Goal: Complete application form: Complete application form

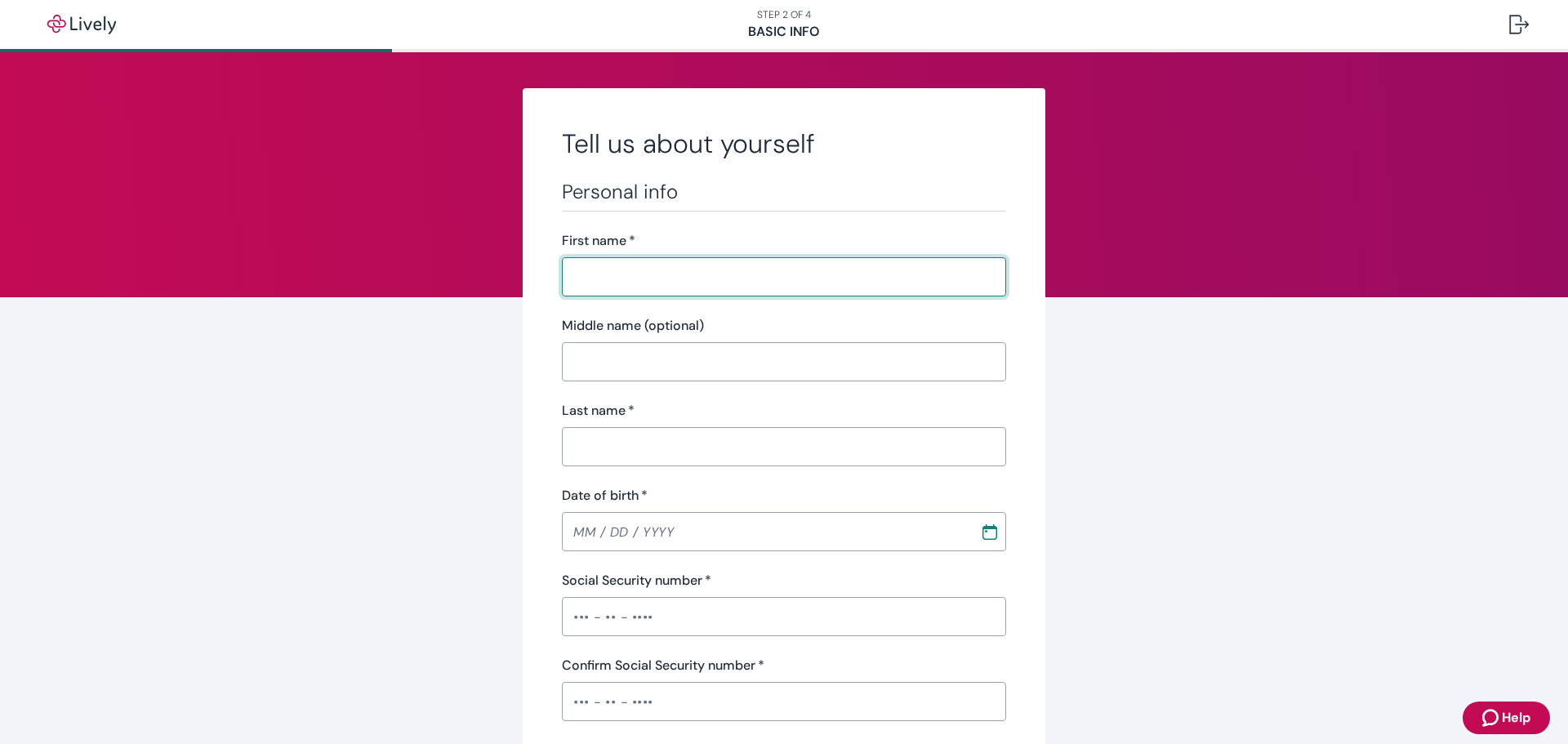
click at [611, 280] on input "First name   *" at bounding box center [784, 277] width 445 height 33
type input "[PERSON_NAME]"
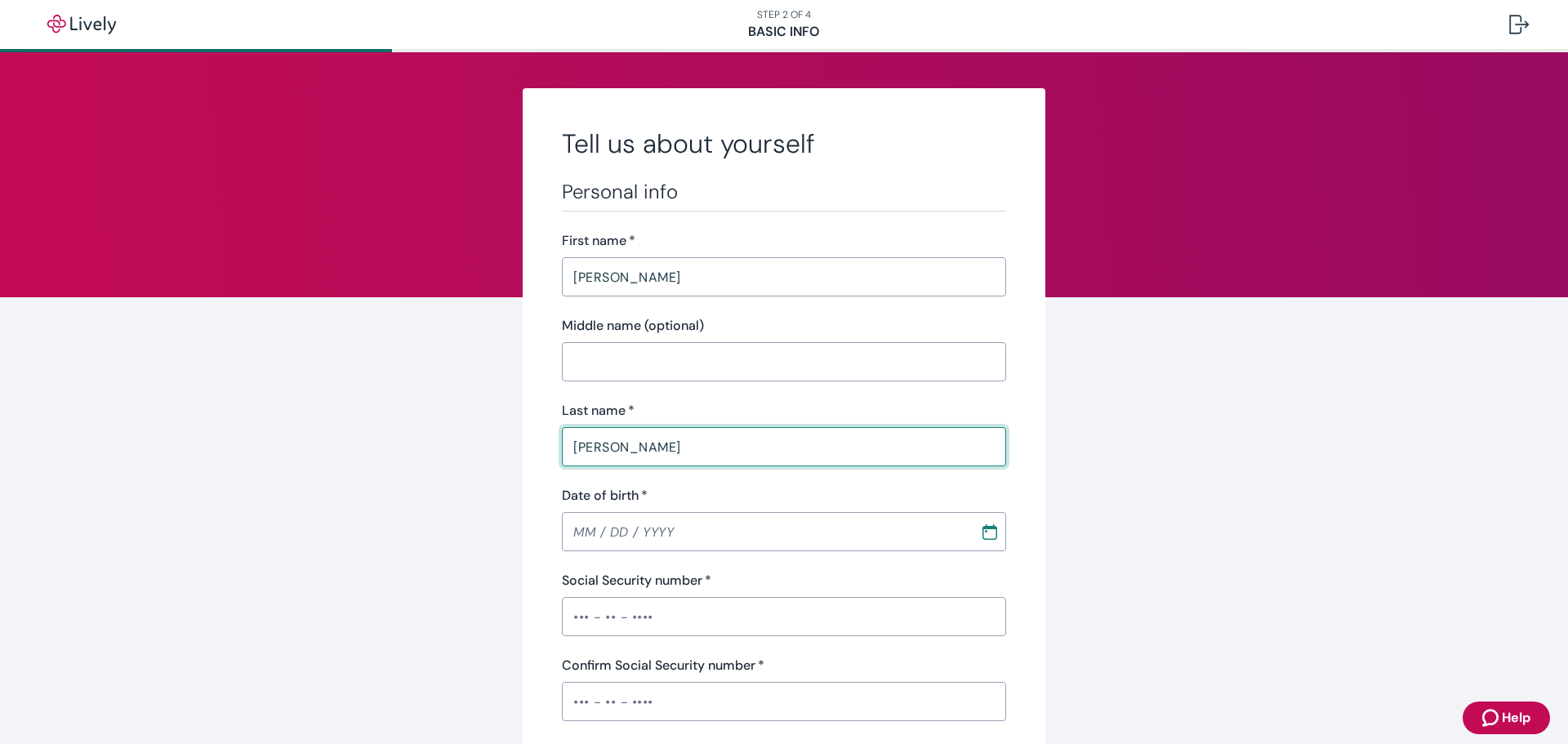
type input "[PERSON_NAME]"
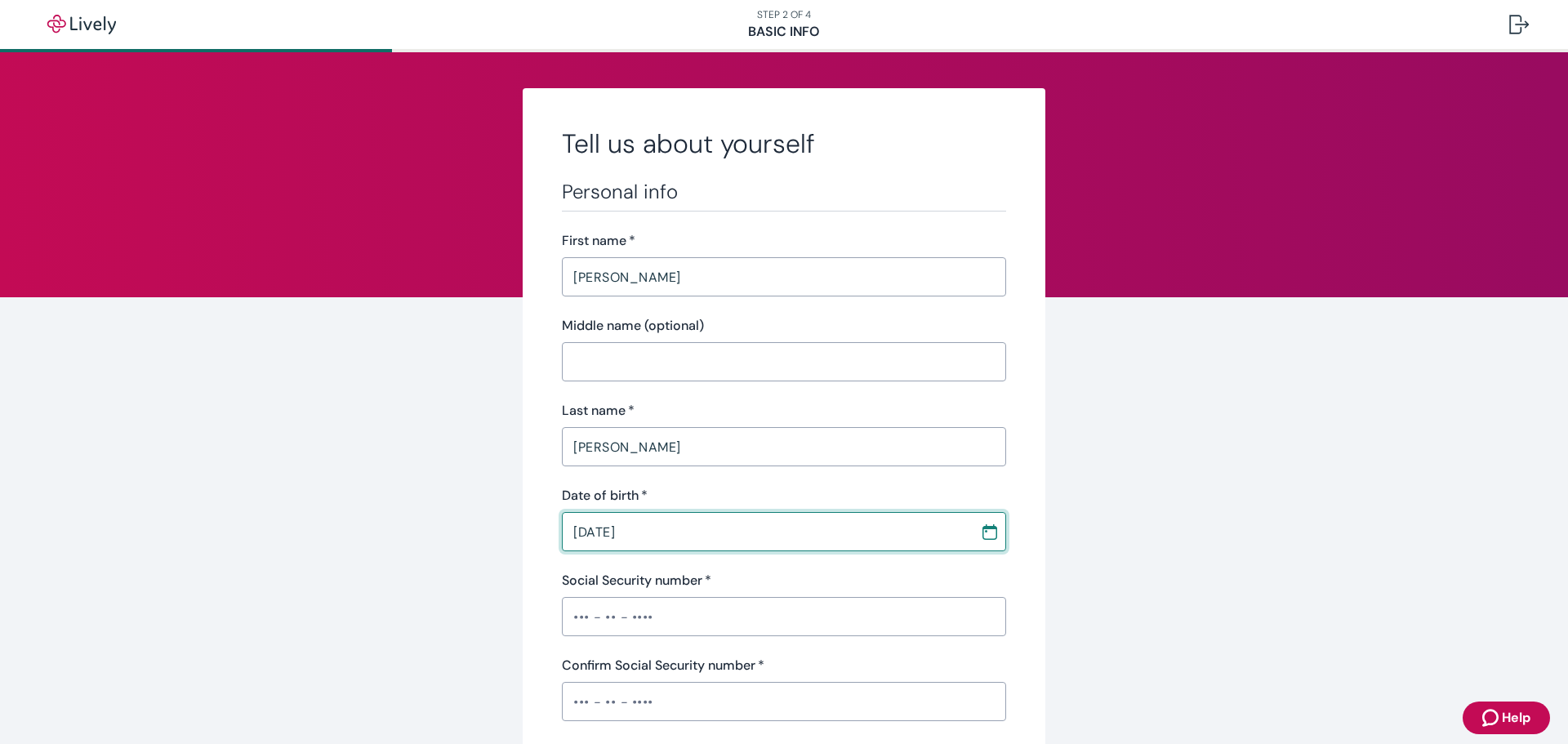
type input "[DATE]"
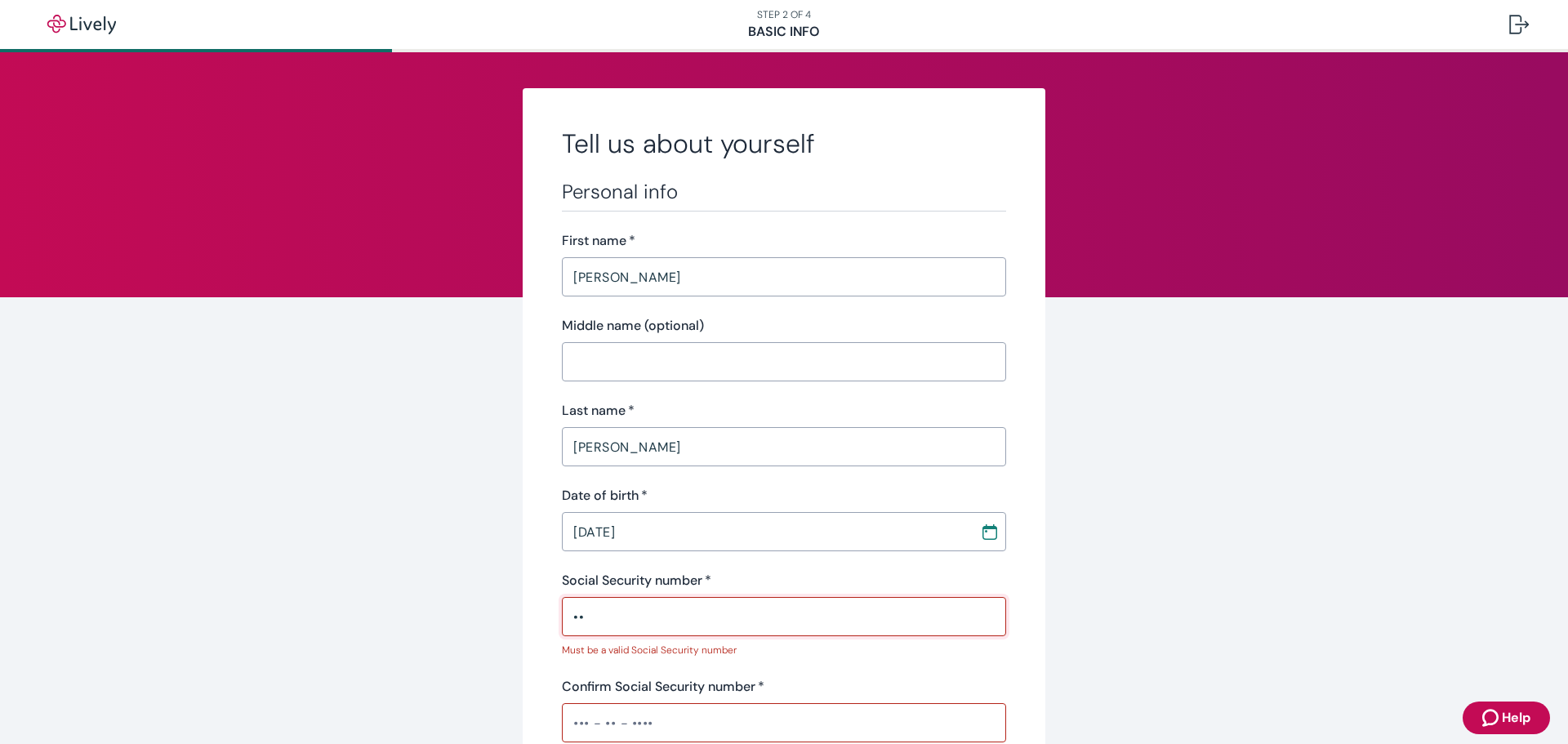
type input "•"
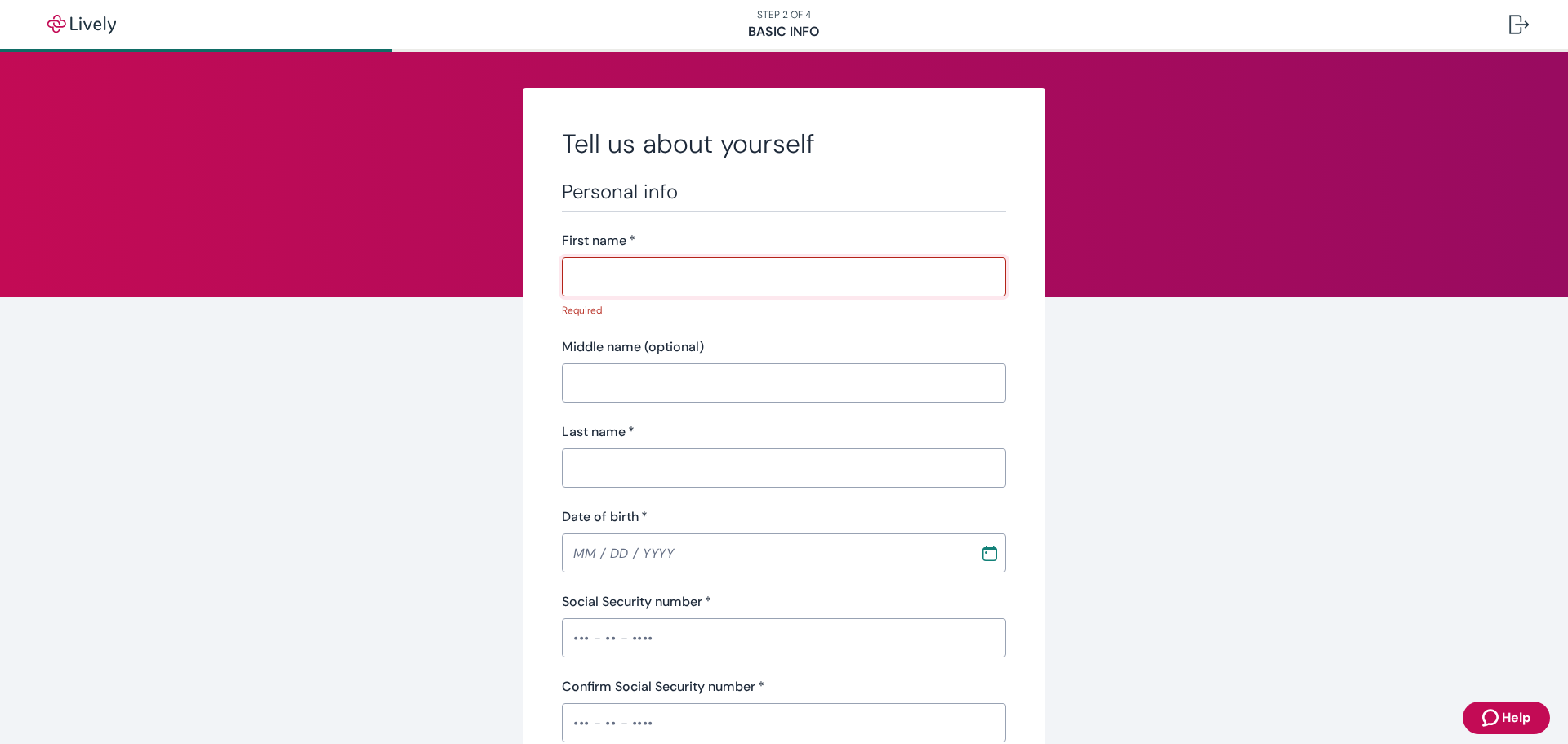
click at [626, 285] on input "First name   *" at bounding box center [784, 277] width 445 height 33
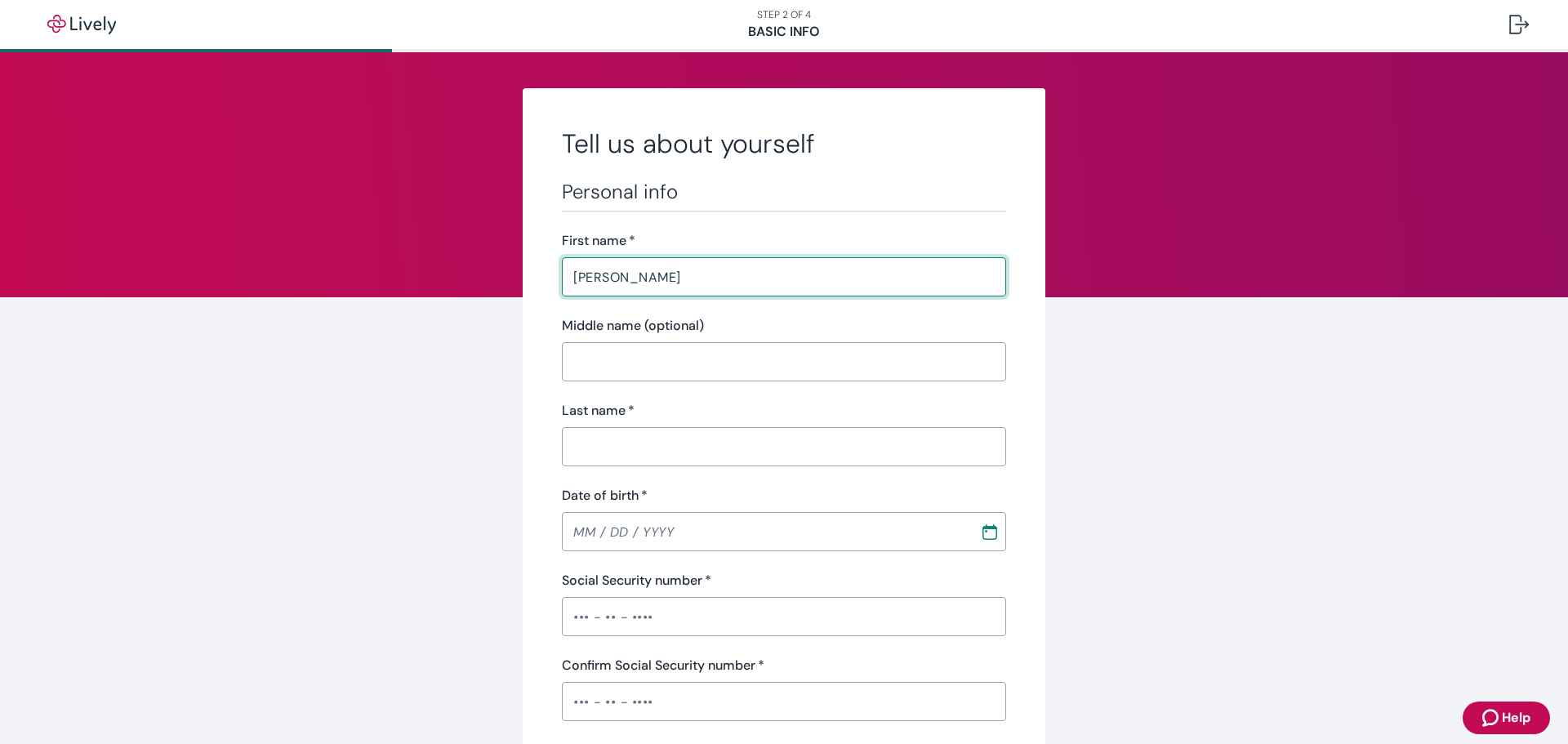
type input "[PERSON_NAME]"
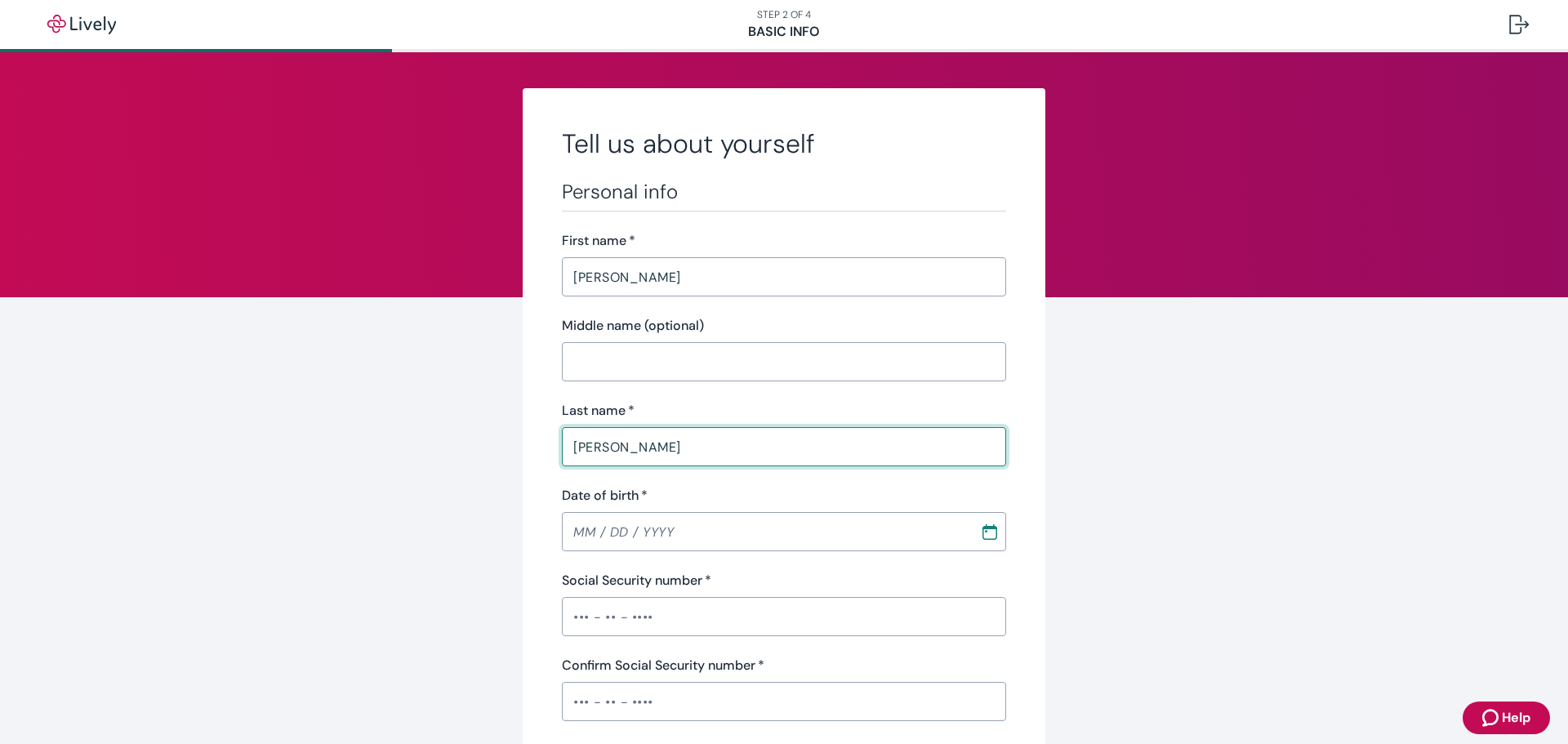
type input "[PERSON_NAME]"
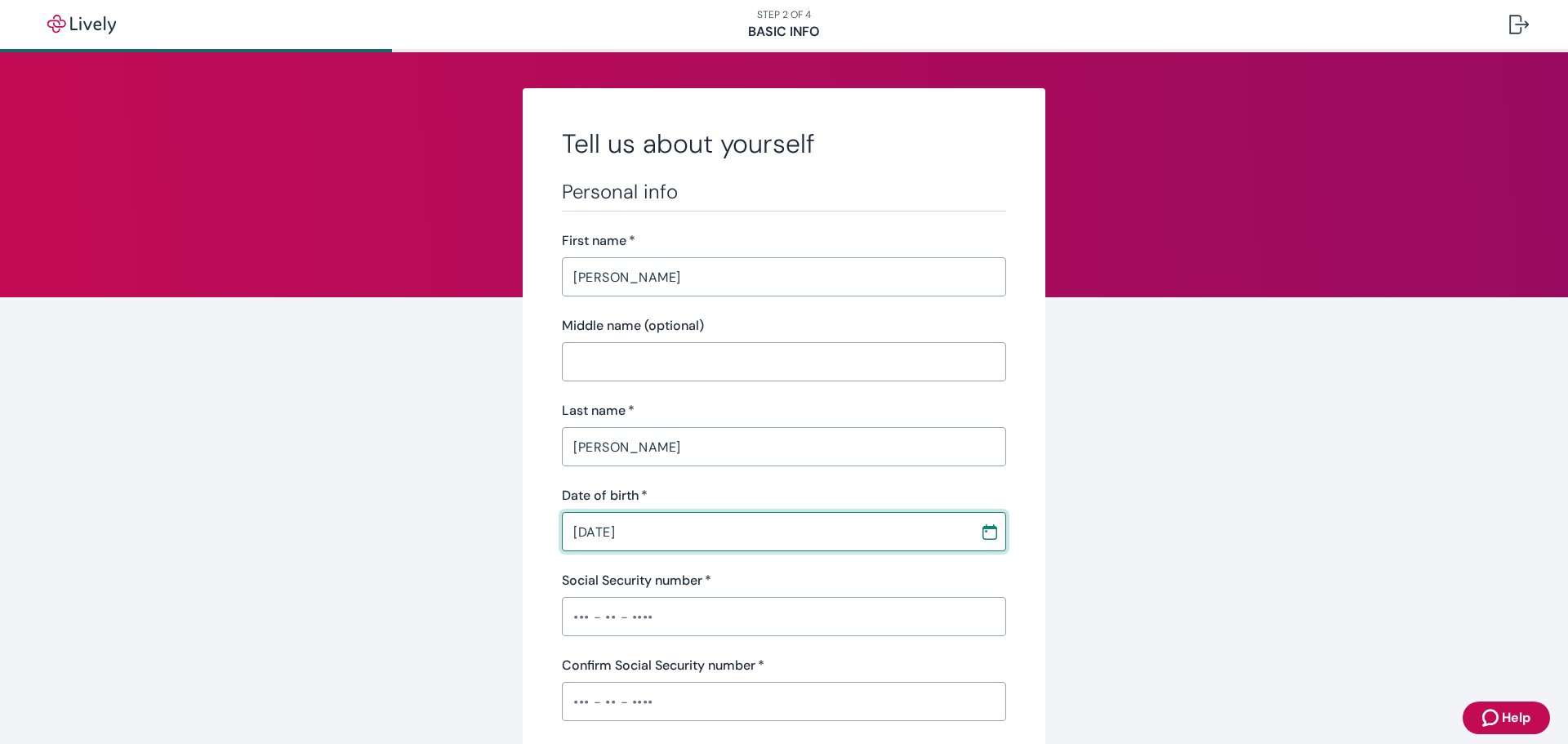
type input "[DATE]"
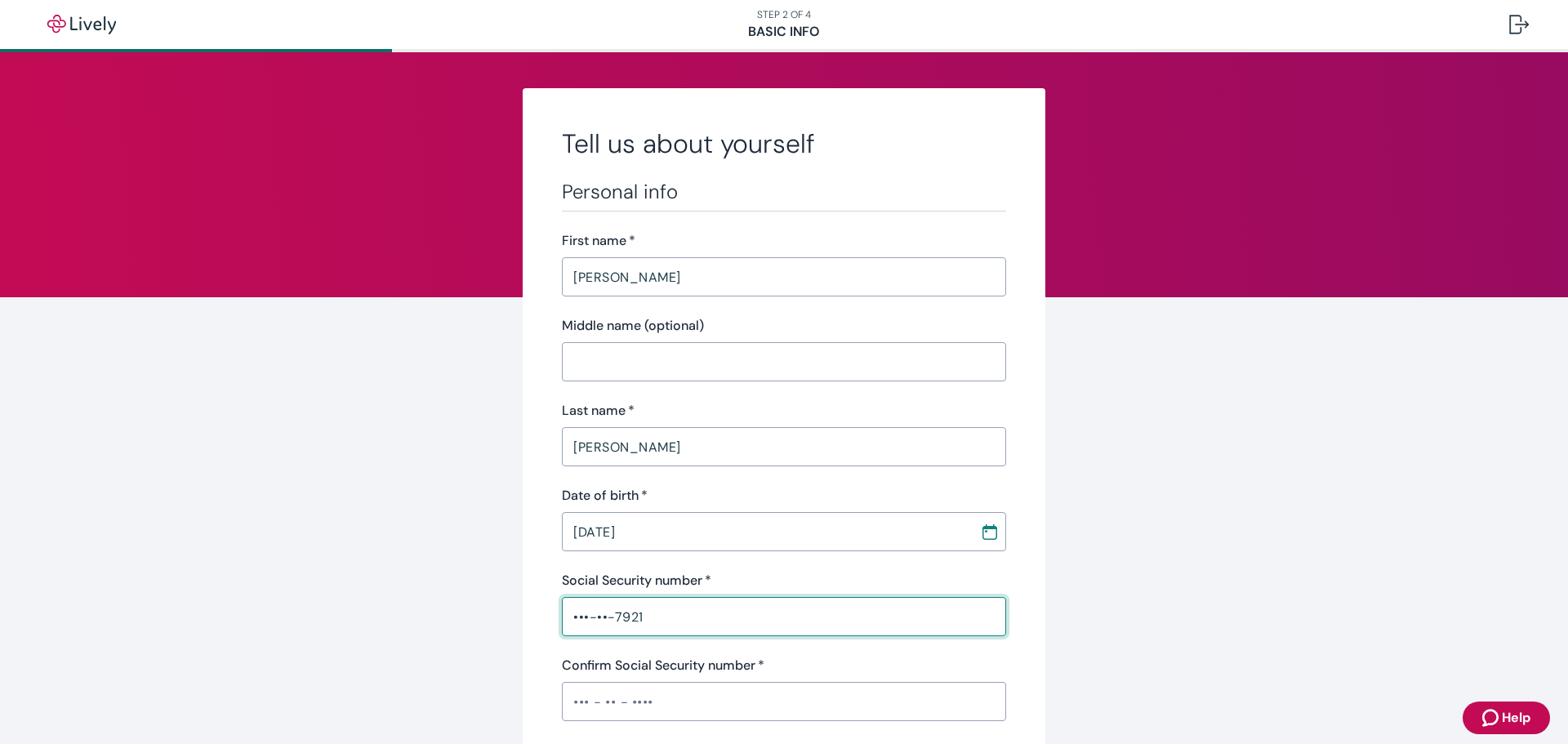
type input "•••-••-7921"
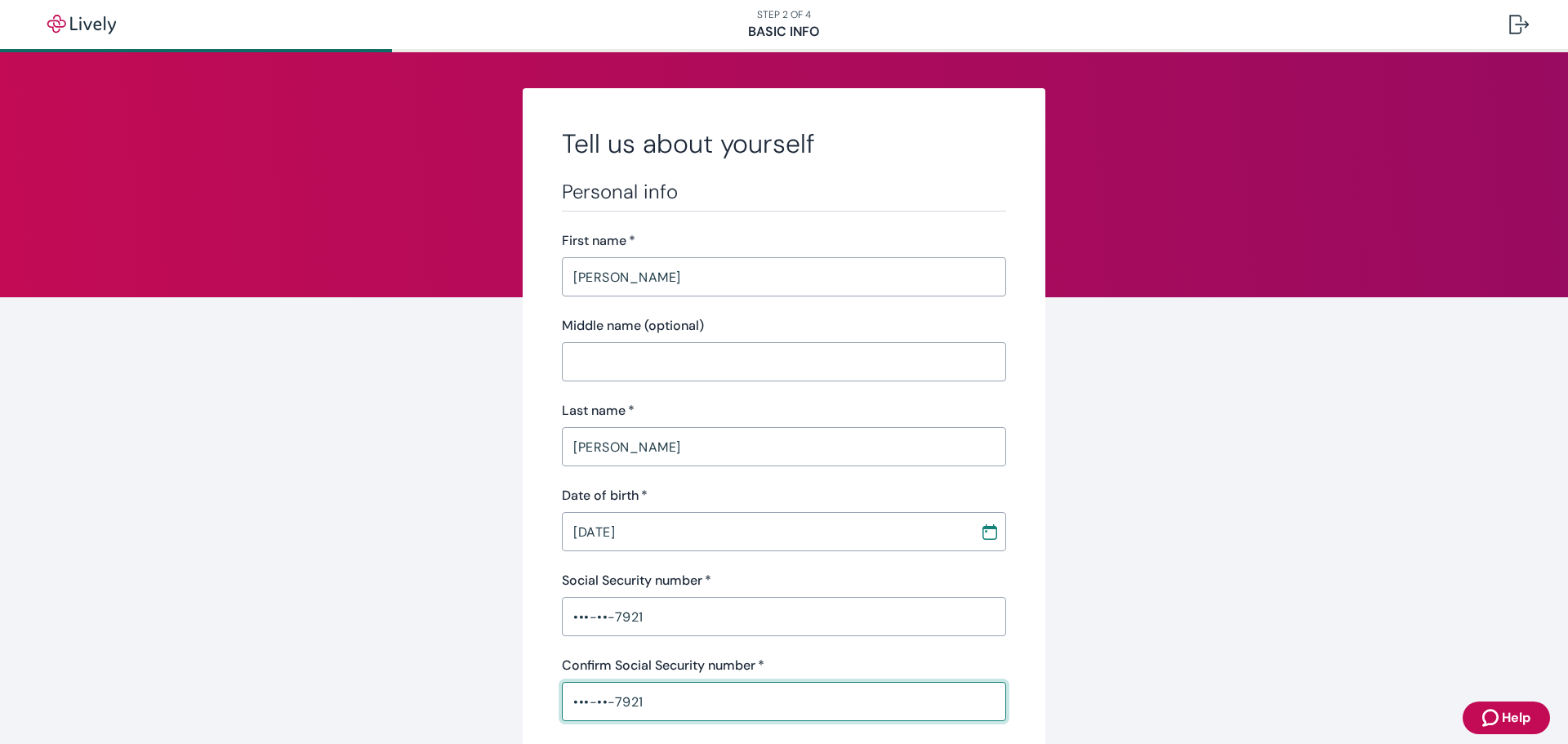
type input "•••-••-7921"
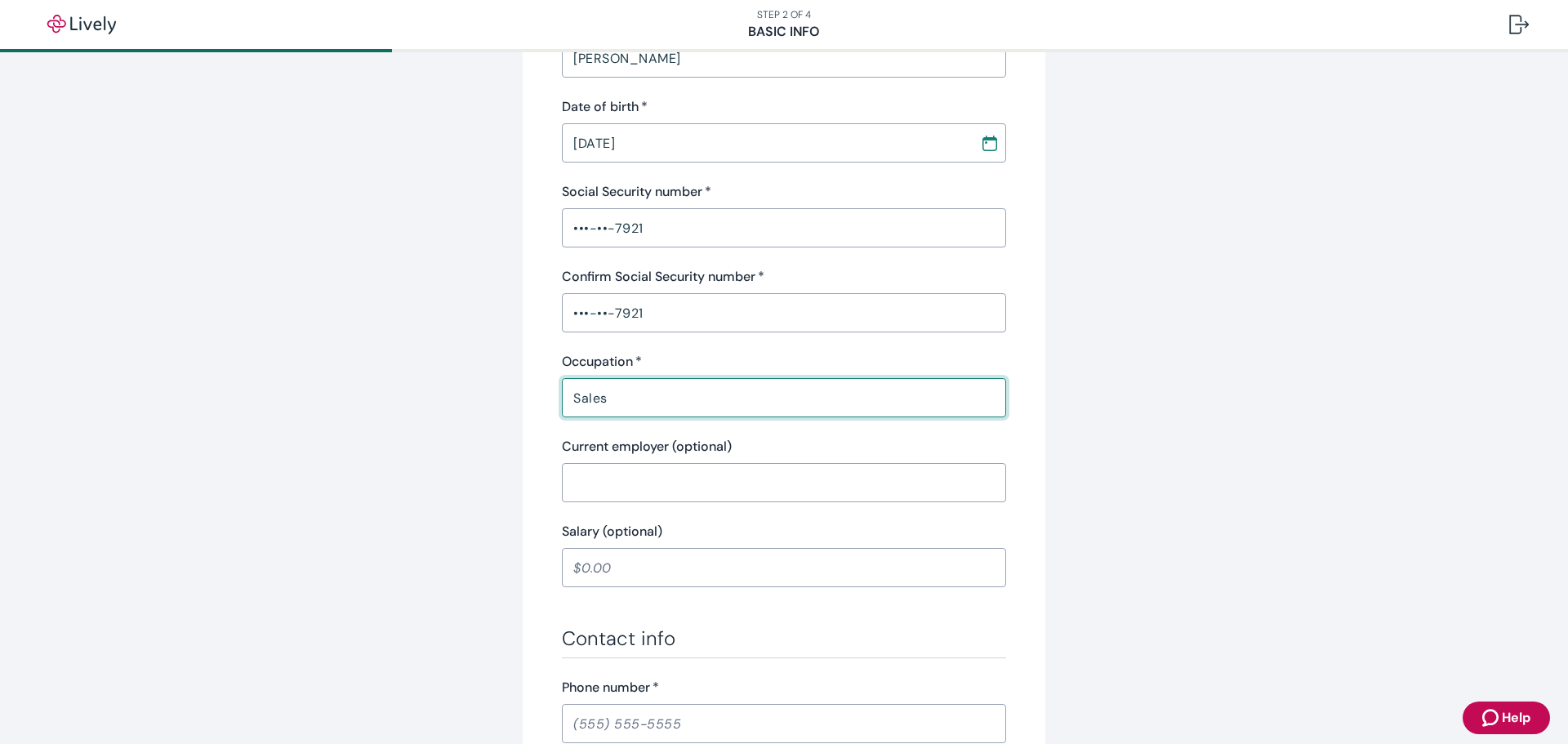
type input "Sales"
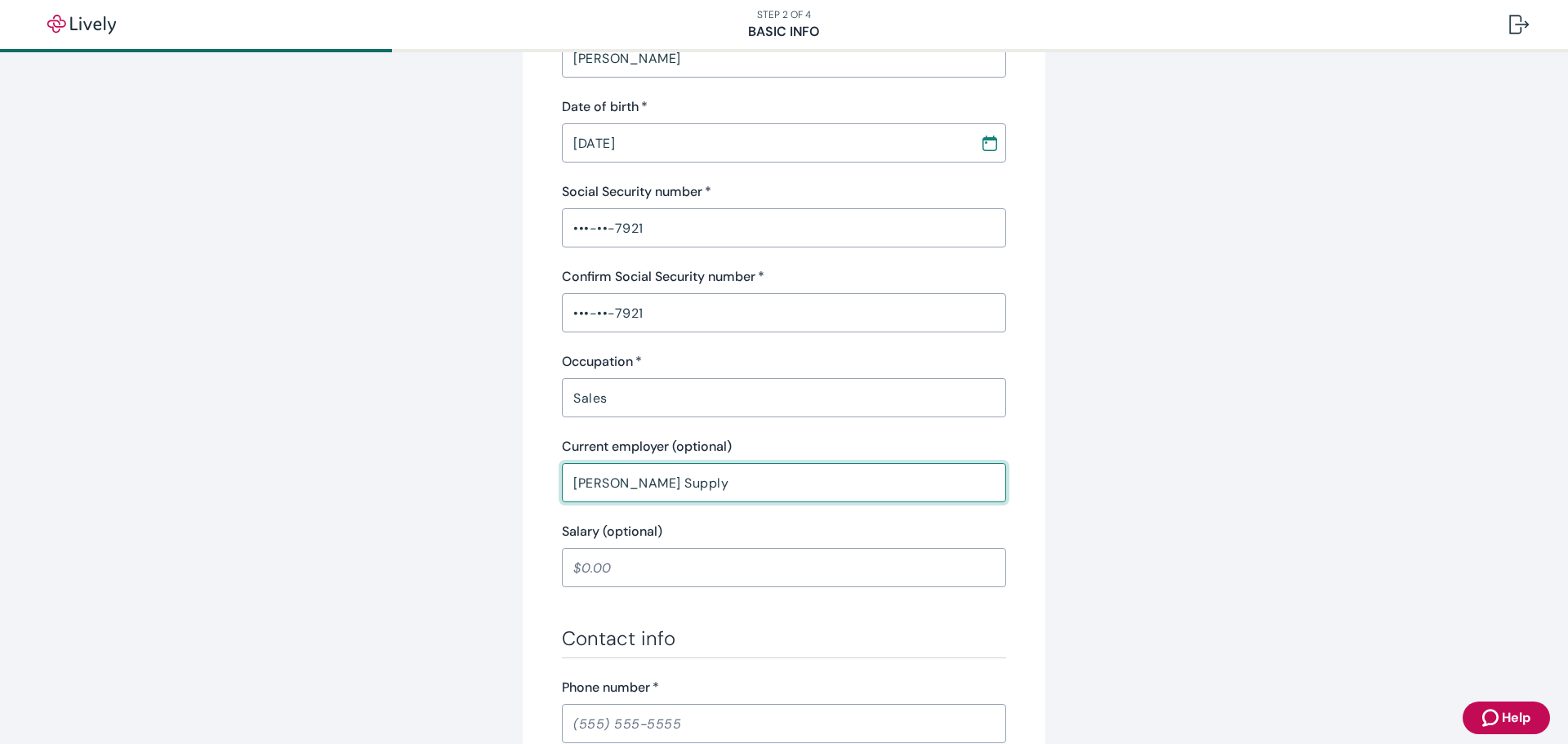
type input "[PERSON_NAME] Supply"
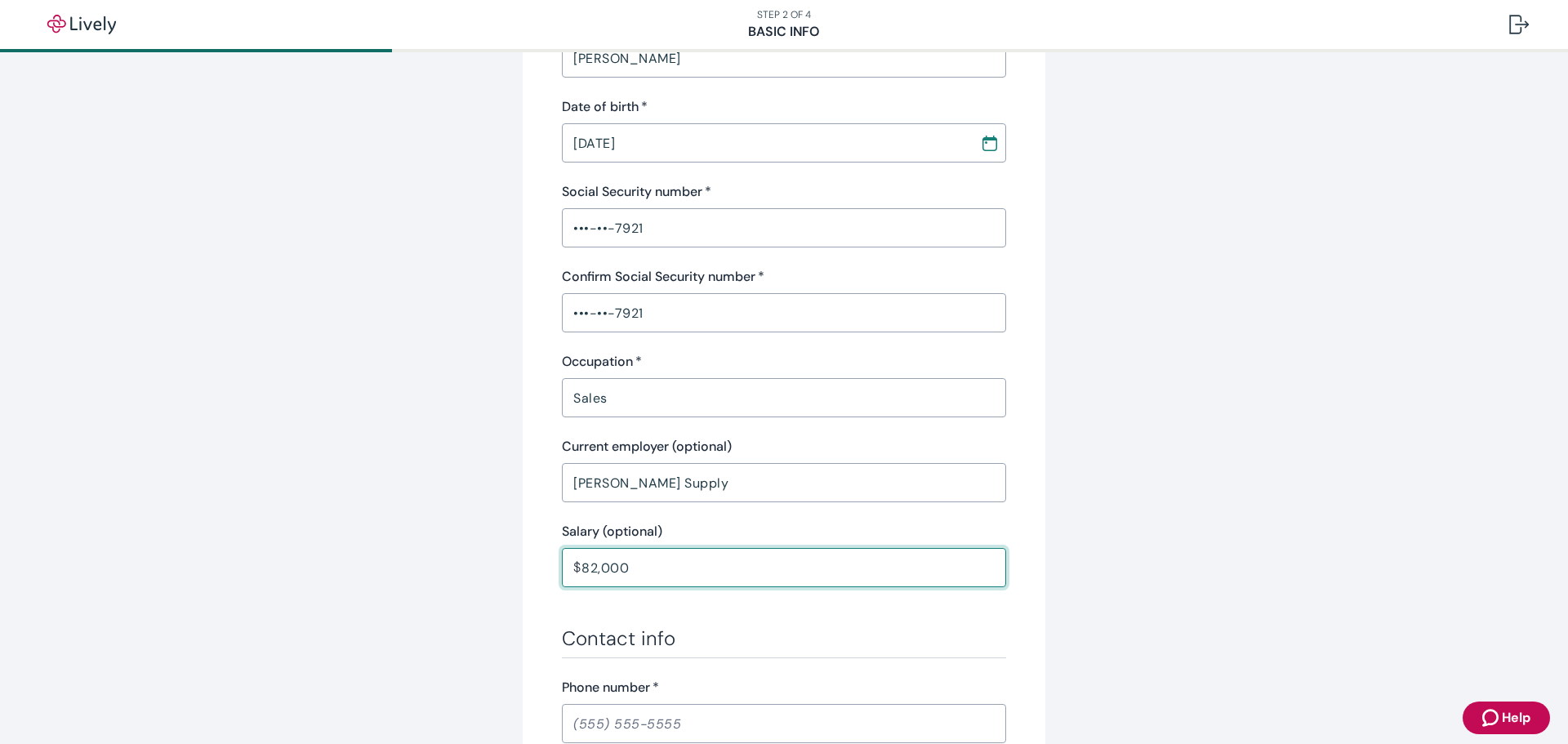
type input "82,000.00"
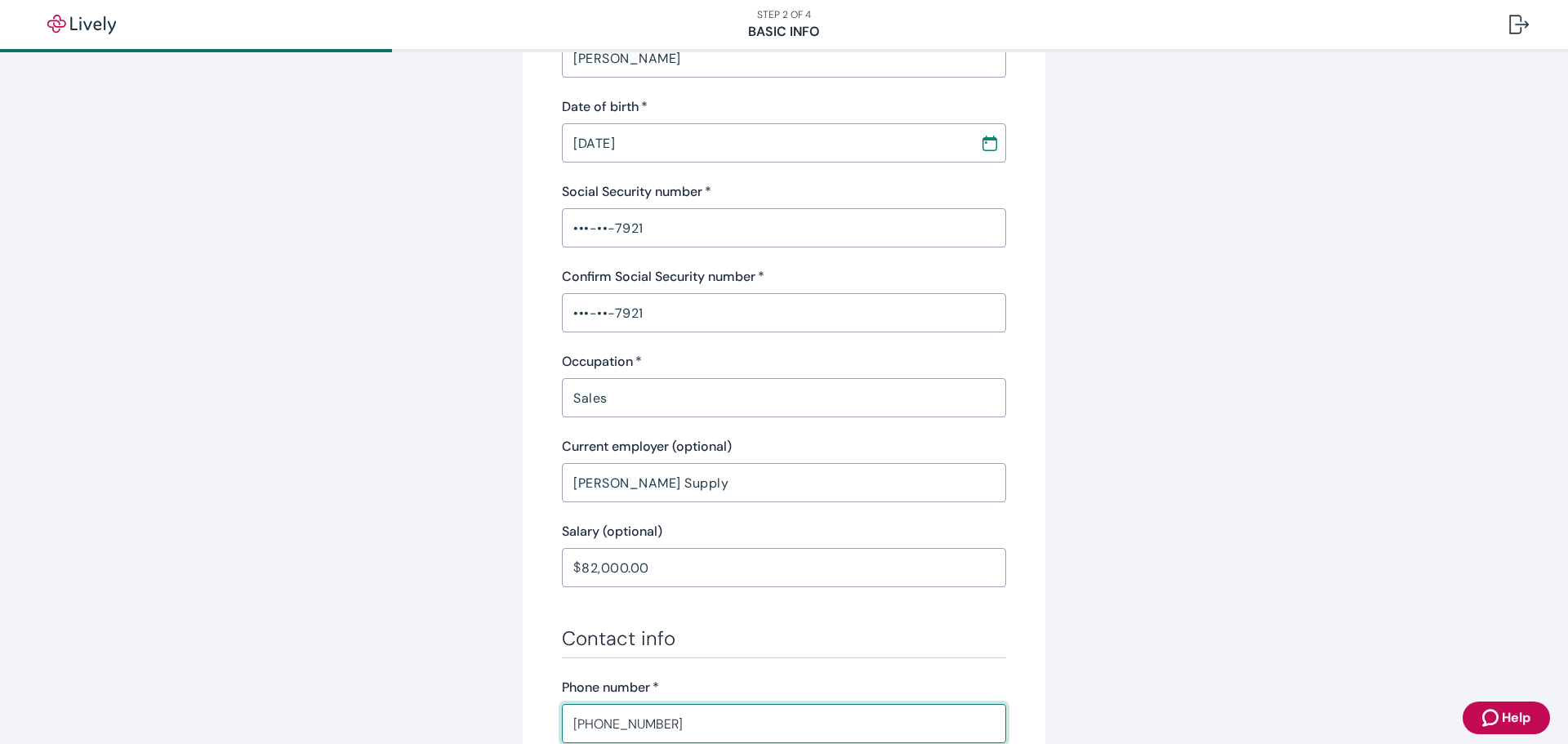
type input "[PHONE_NUMBER]"
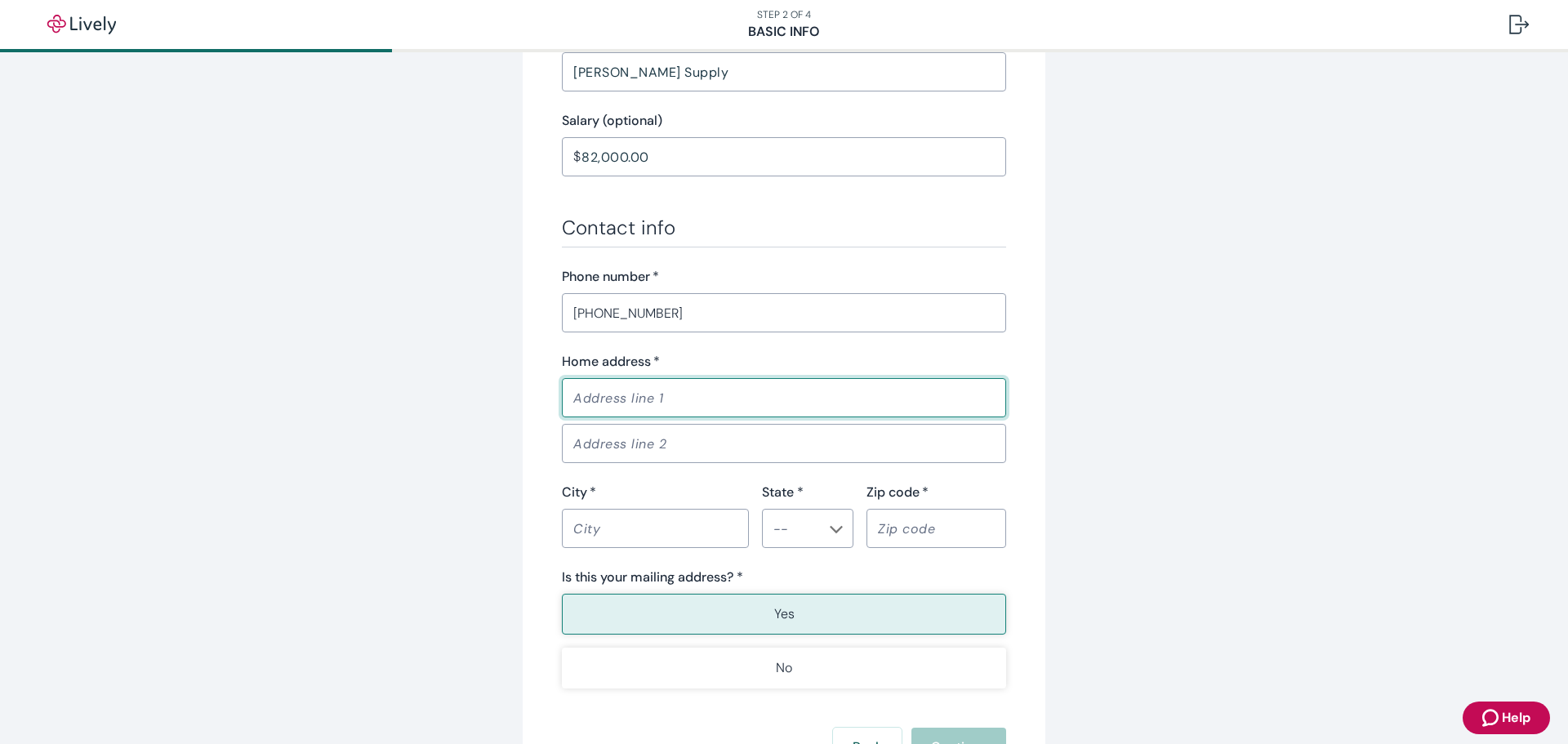
click at [670, 405] on input "Home address   *" at bounding box center [784, 398] width 445 height 33
type input "[STREET_ADDRESS][PERSON_NAME]"
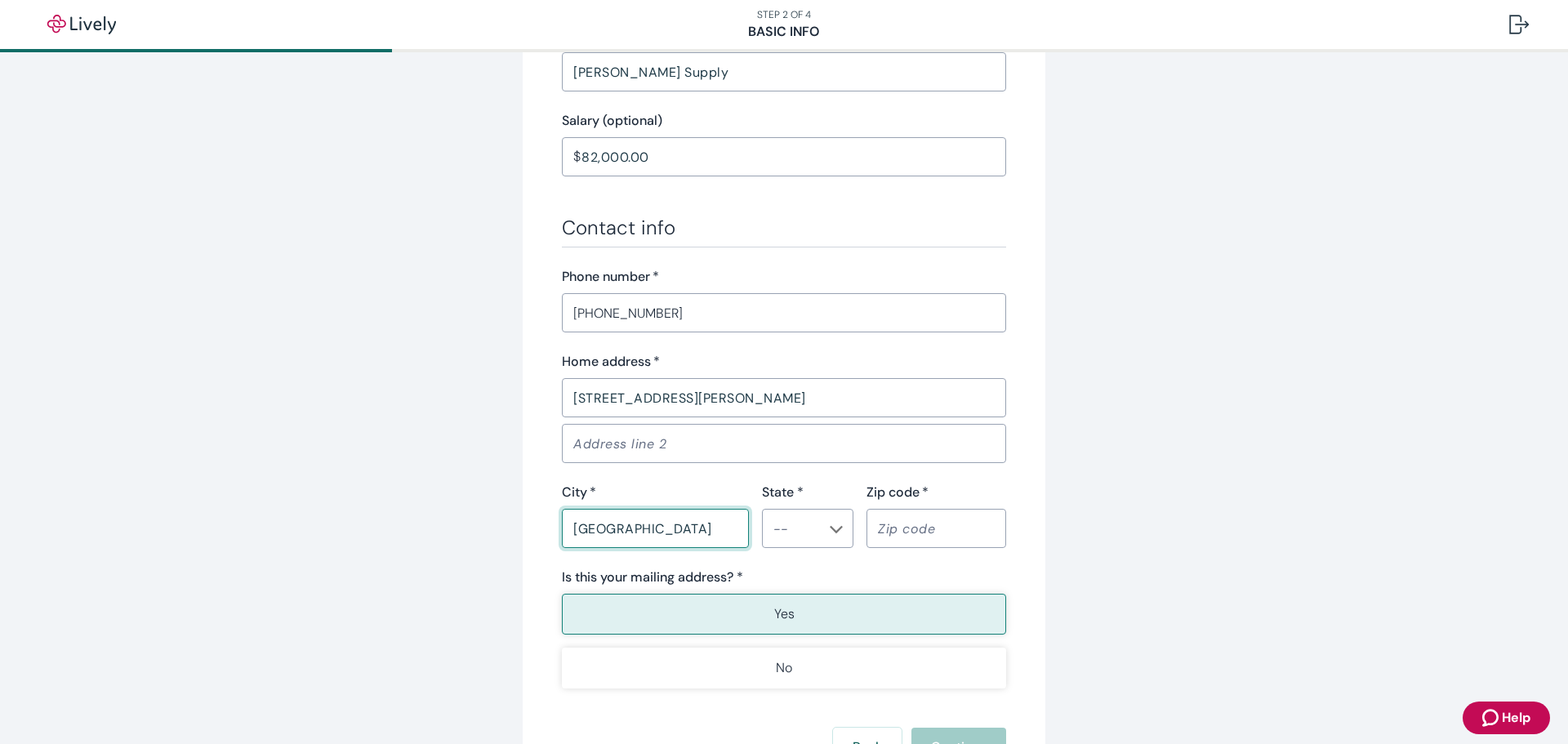
type input "[GEOGRAPHIC_DATA]"
click at [785, 568] on li "PA" at bounding box center [802, 569] width 92 height 29
type input "PA"
type input "18031"
type button "true"
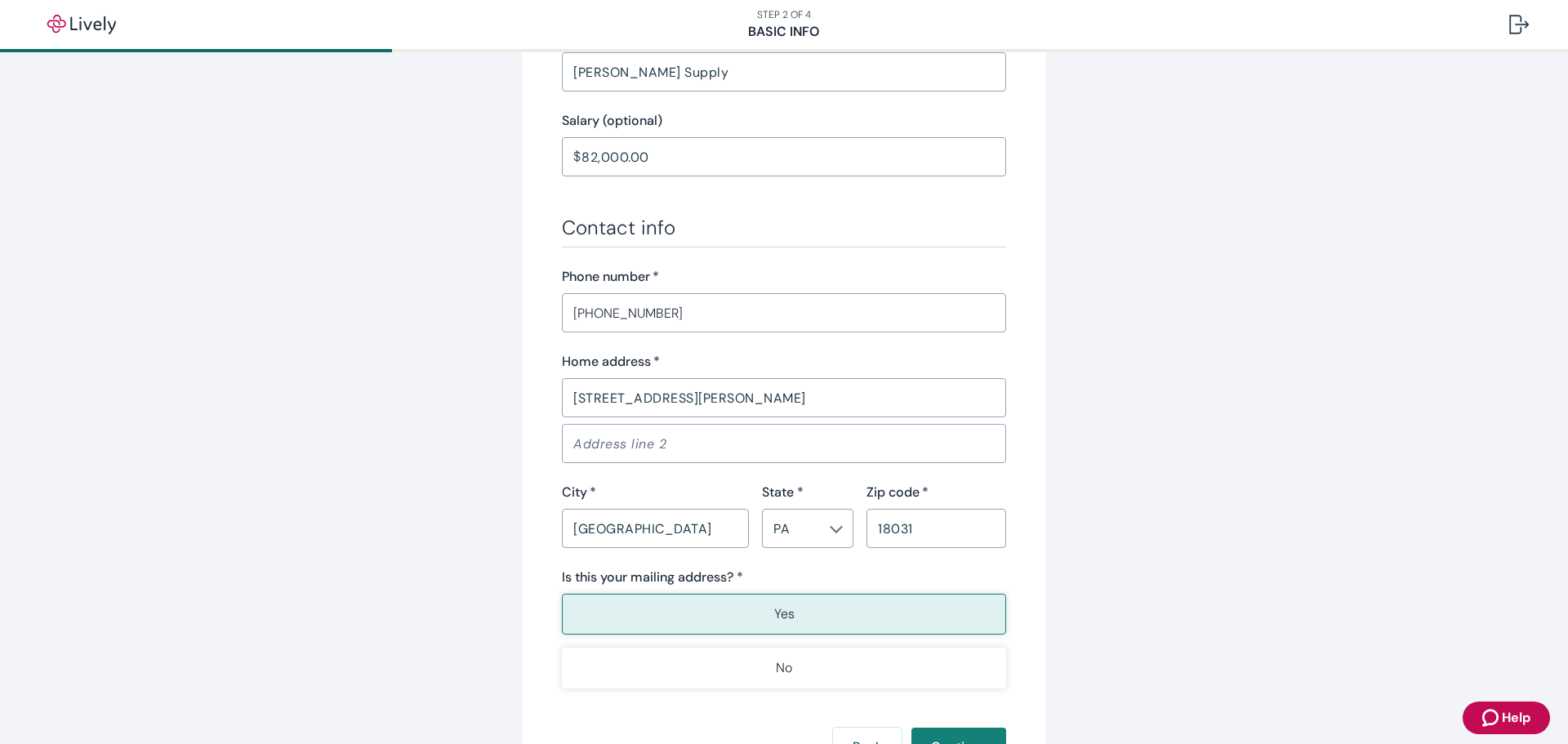
click at [764, 619] on button "Yes" at bounding box center [784, 613] width 445 height 41
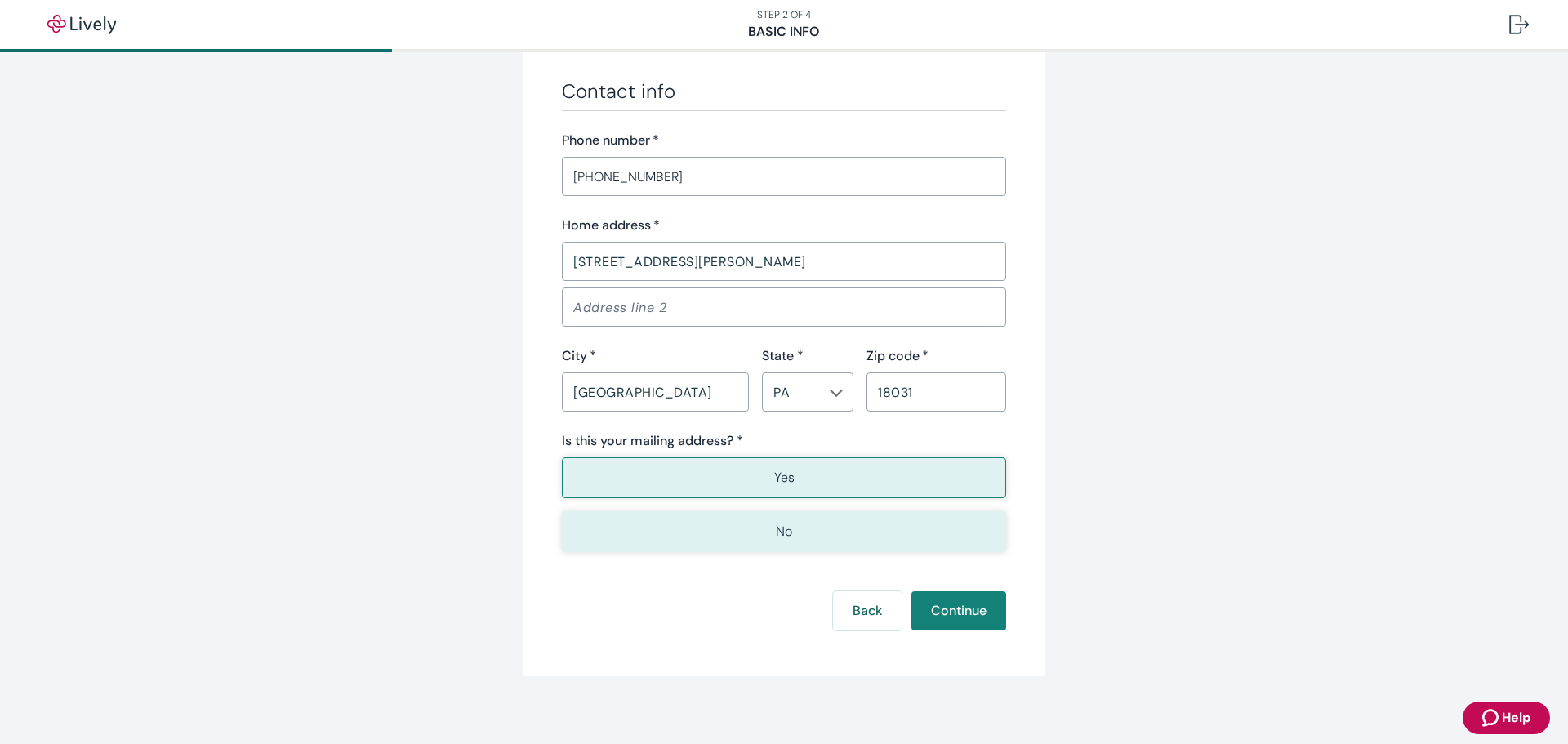
scroll to position [946, 0]
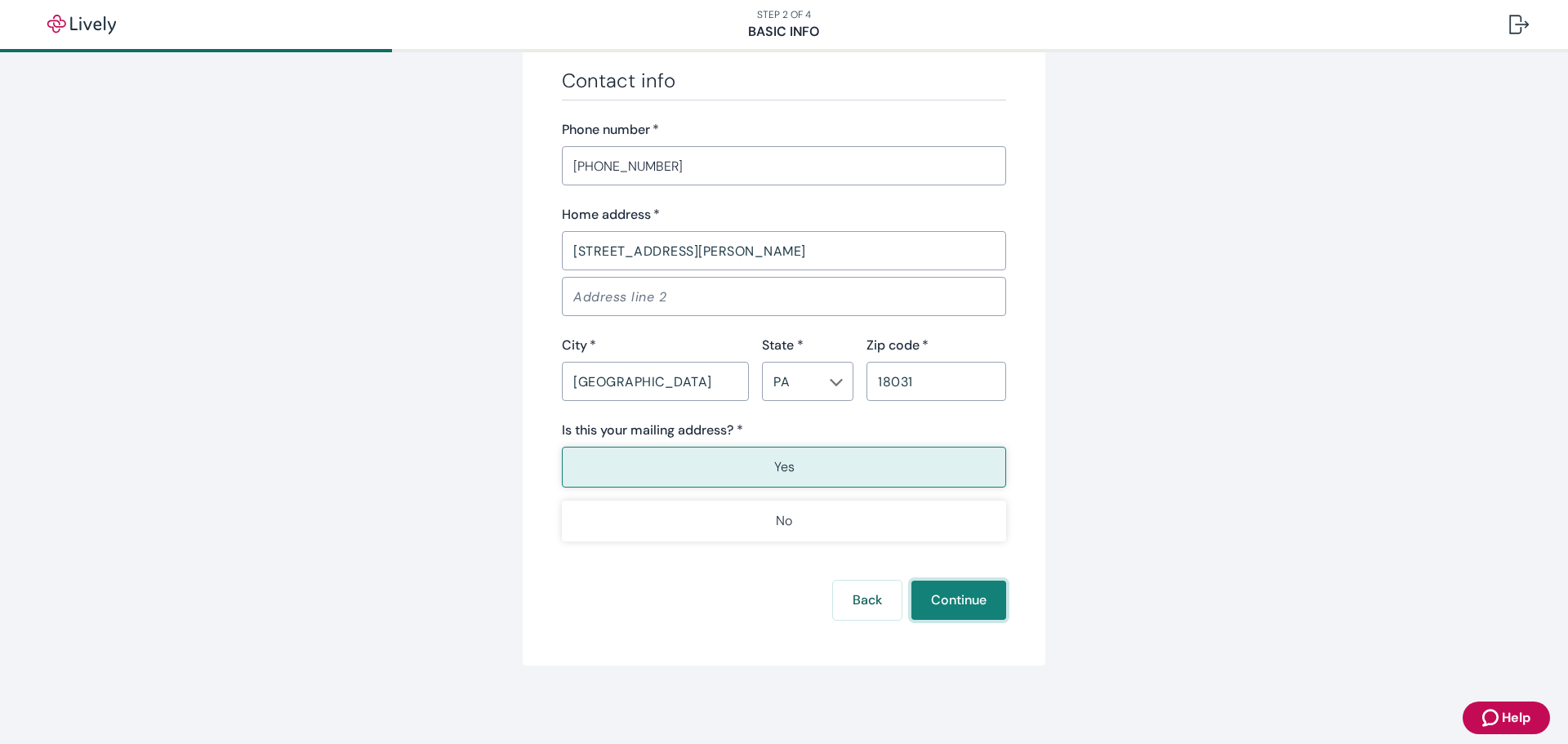
click at [944, 606] on button "Continue" at bounding box center [959, 600] width 95 height 39
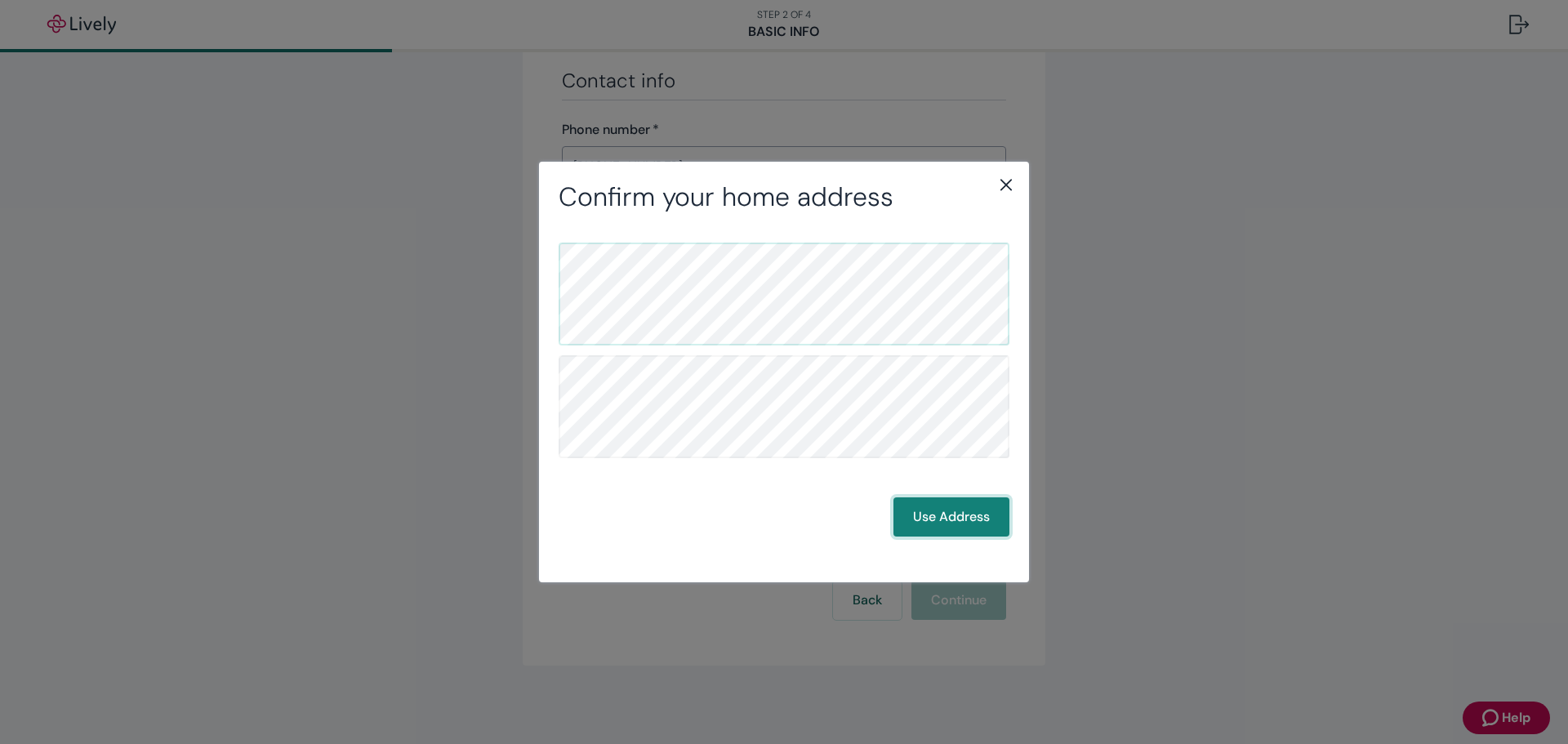
click at [928, 522] on button "Use Address" at bounding box center [951, 516] width 116 height 39
click at [930, 519] on button "Use Address" at bounding box center [951, 516] width 116 height 39
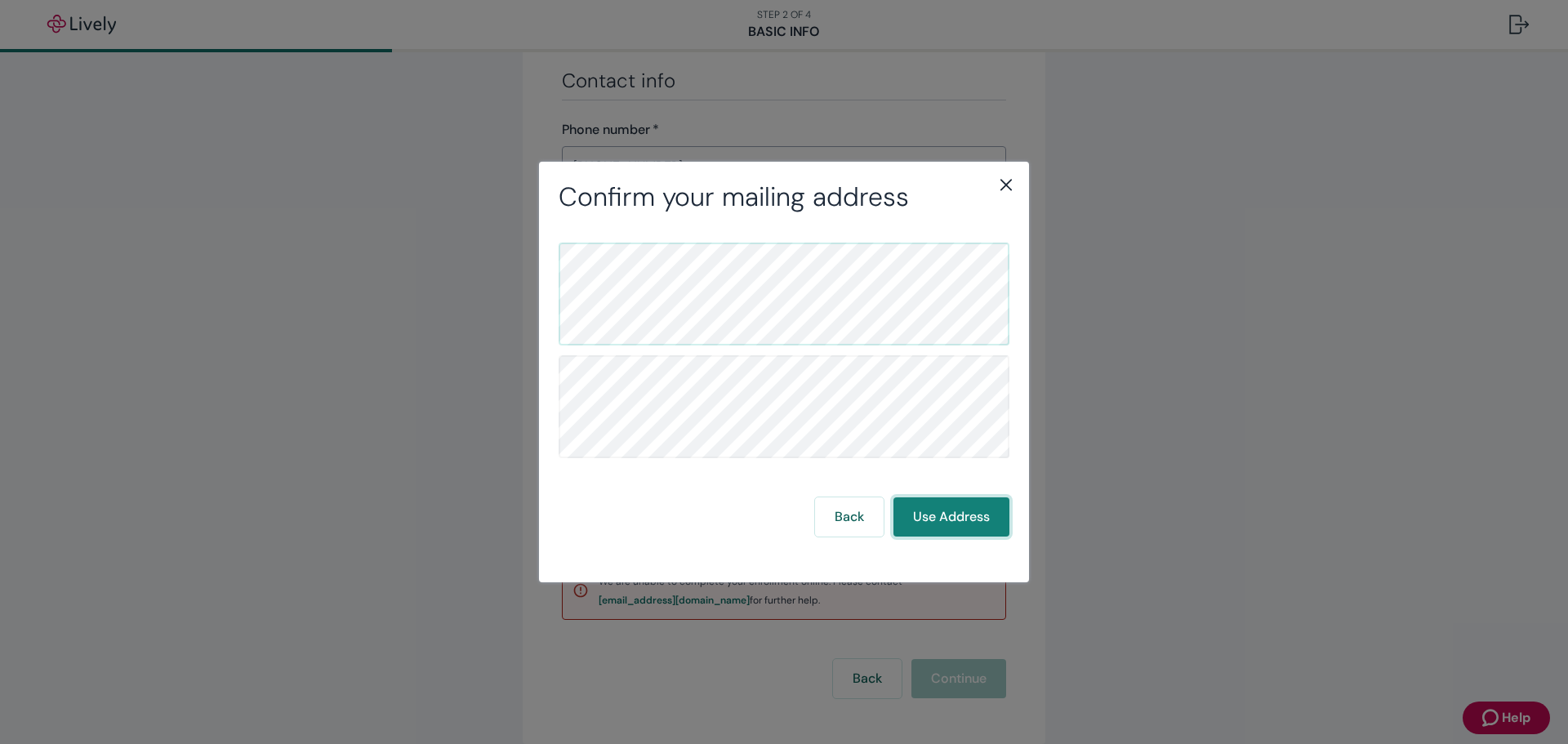
click at [930, 519] on button "Use Address" at bounding box center [951, 516] width 116 height 39
click at [933, 516] on button "Use Address" at bounding box center [951, 516] width 116 height 39
click at [933, 515] on button "Use Address" at bounding box center [951, 516] width 116 height 39
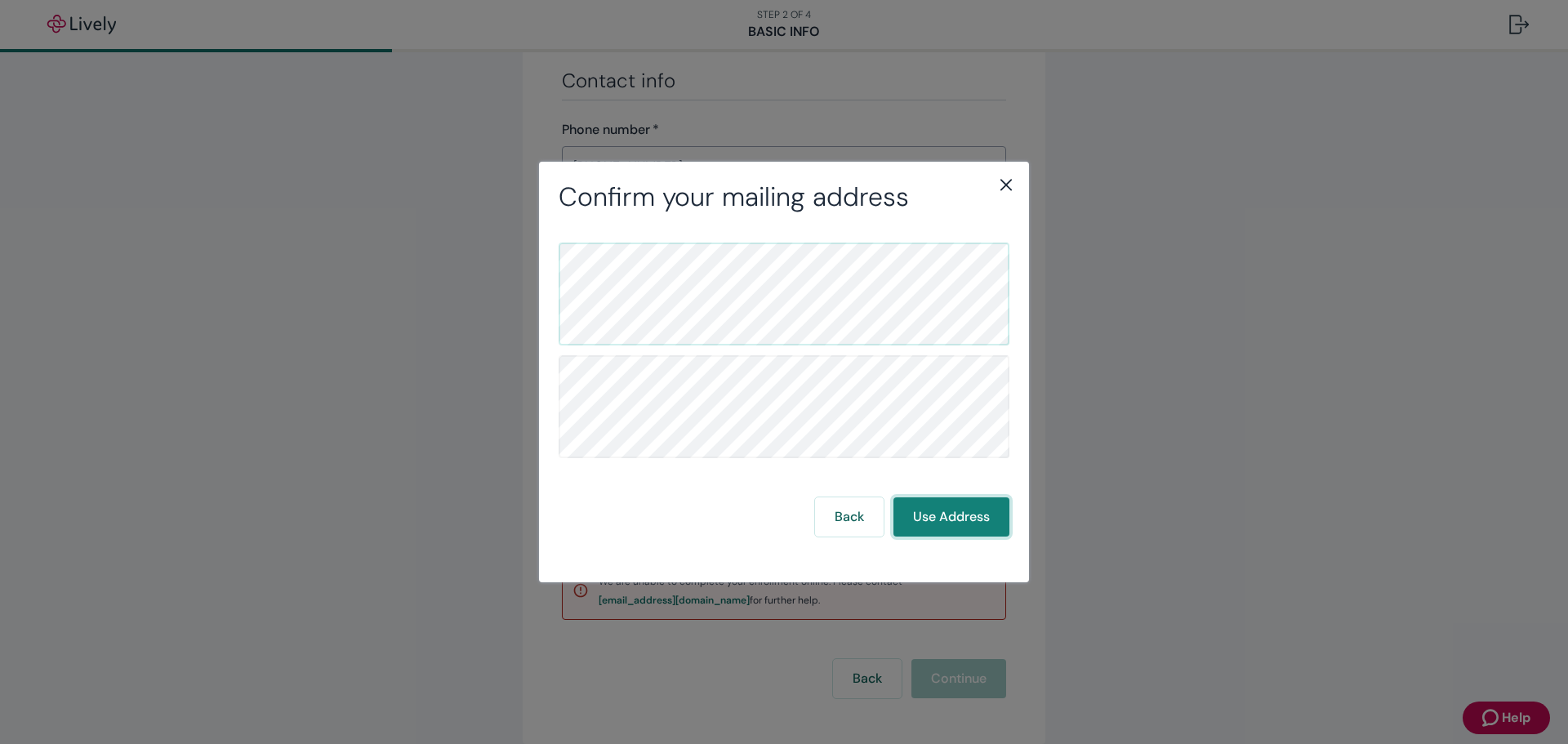
click at [957, 519] on button "Use Address" at bounding box center [951, 516] width 116 height 39
click at [1008, 183] on icon "close" at bounding box center [1006, 185] width 11 height 11
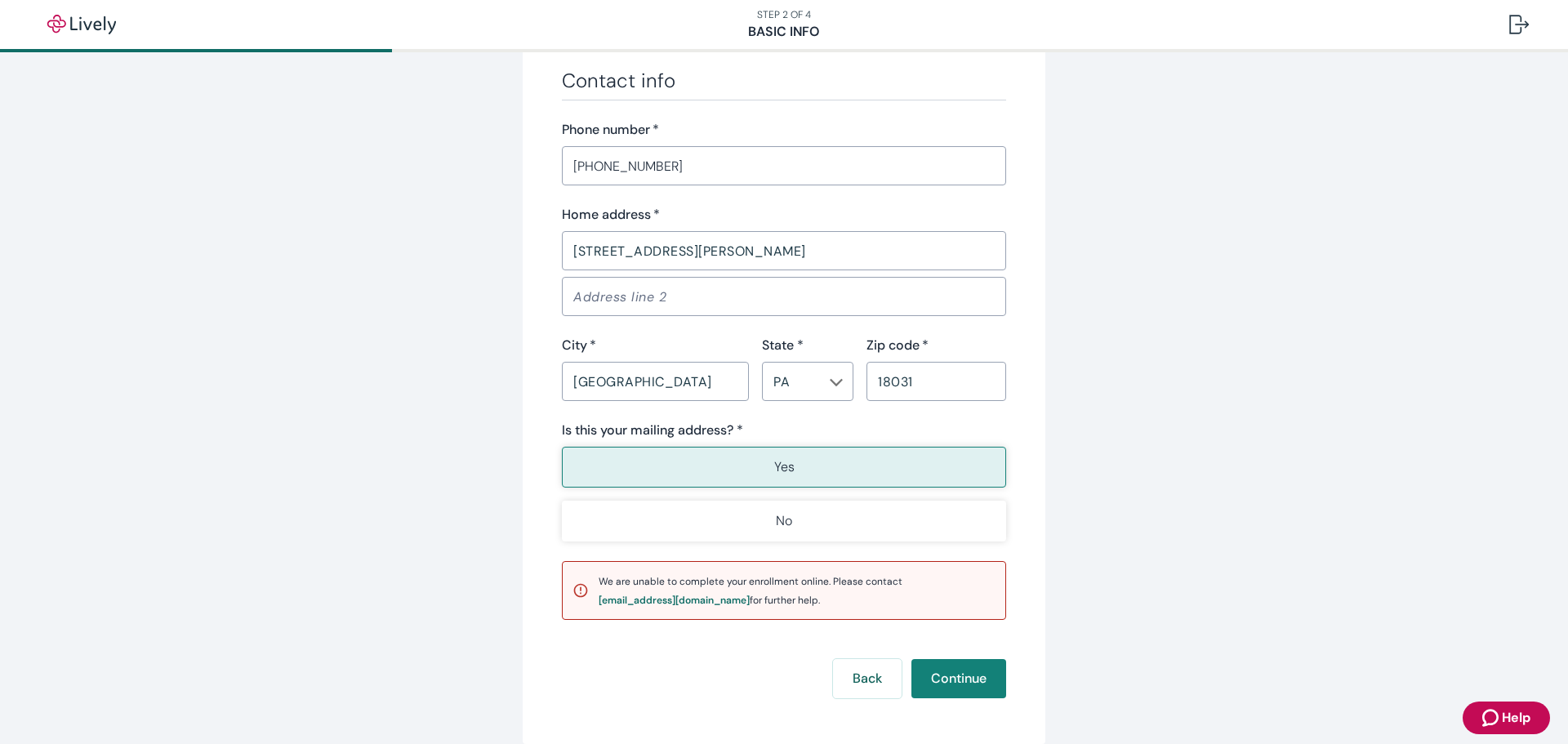
click at [757, 249] on input "[STREET_ADDRESS][PERSON_NAME]" at bounding box center [784, 251] width 445 height 33
type input "[STREET_ADDRESS][PERSON_NAME]"
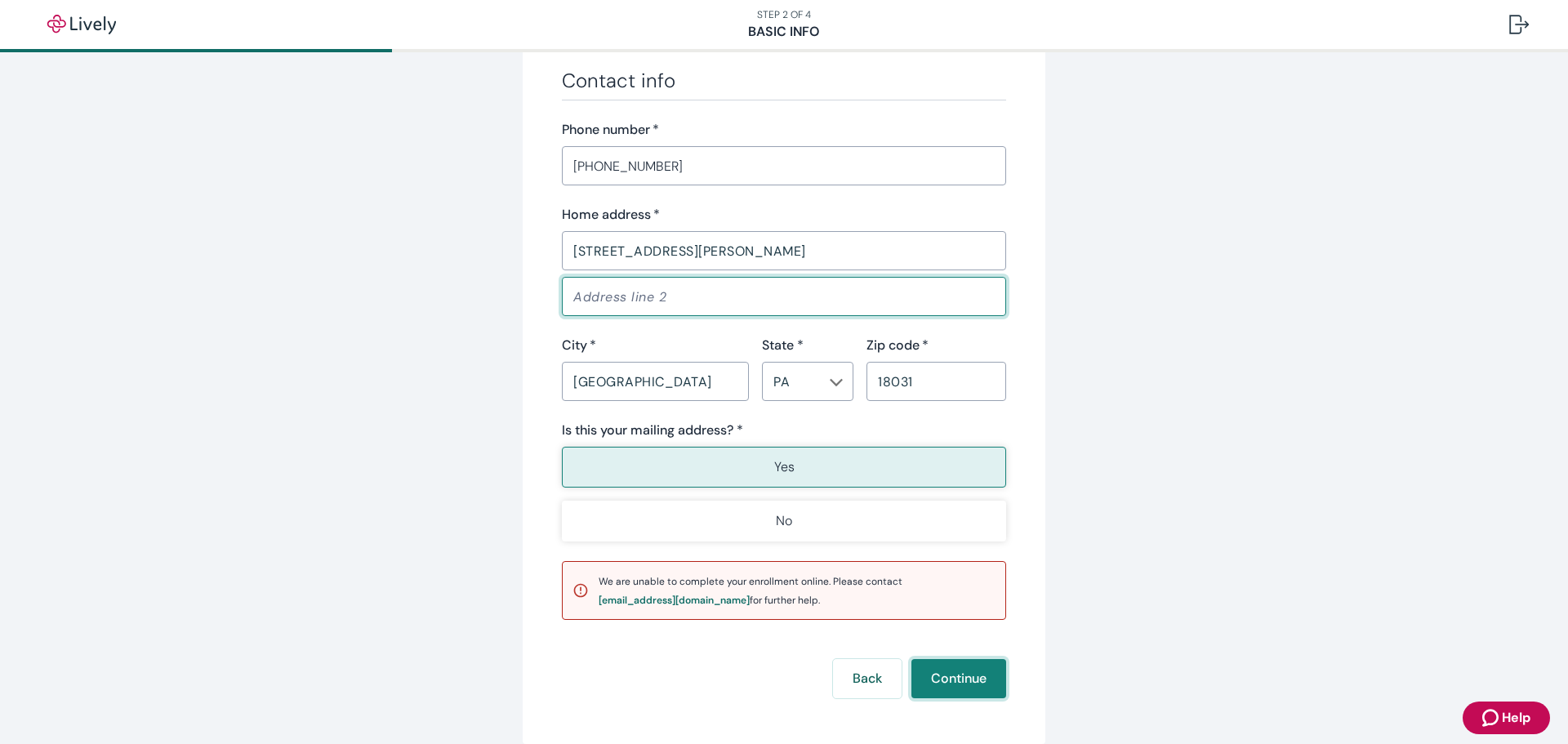
click at [944, 676] on button "Continue" at bounding box center [959, 678] width 95 height 39
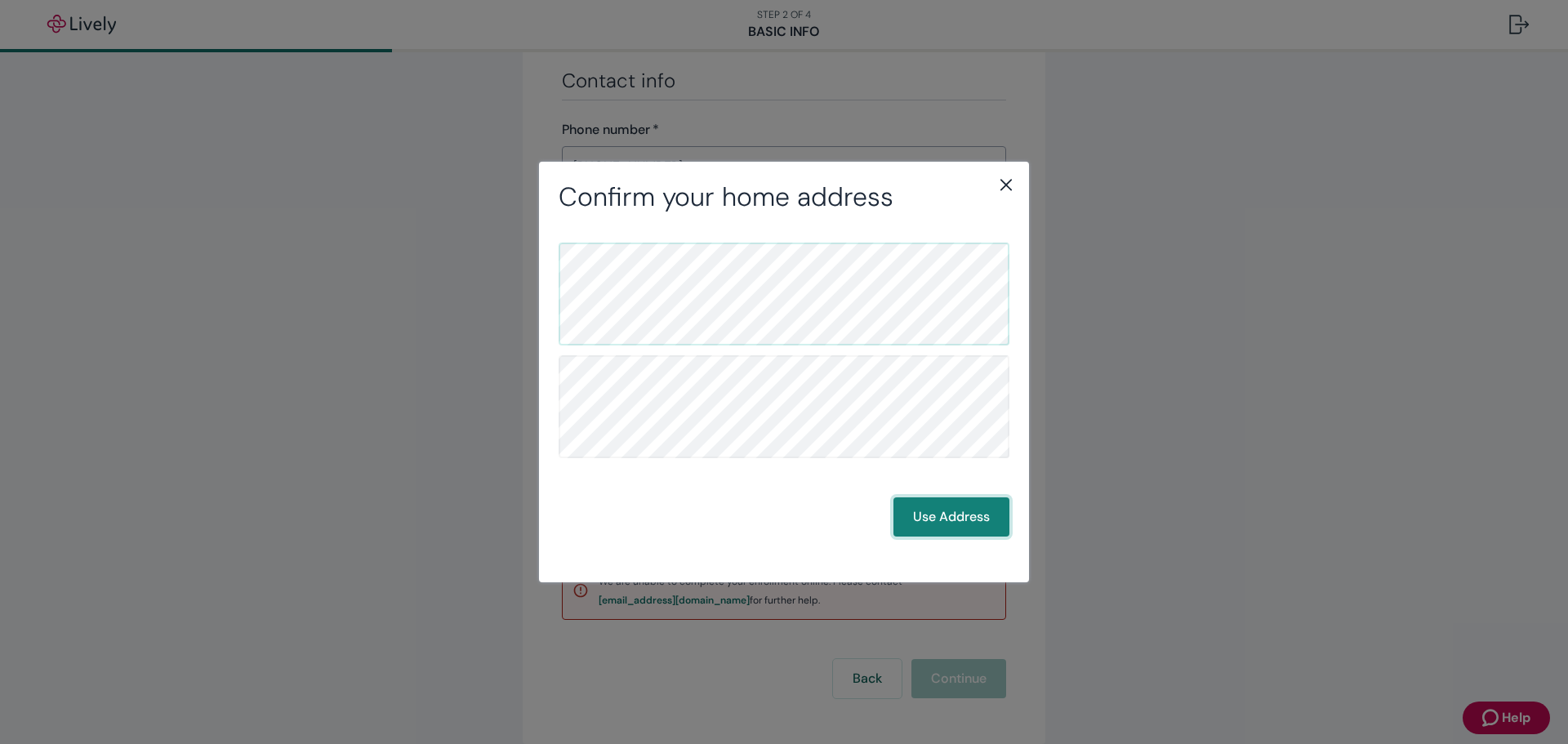
click at [937, 519] on button "Use Address" at bounding box center [951, 516] width 116 height 39
click at [1003, 185] on icon "close" at bounding box center [1006, 184] width 20 height 20
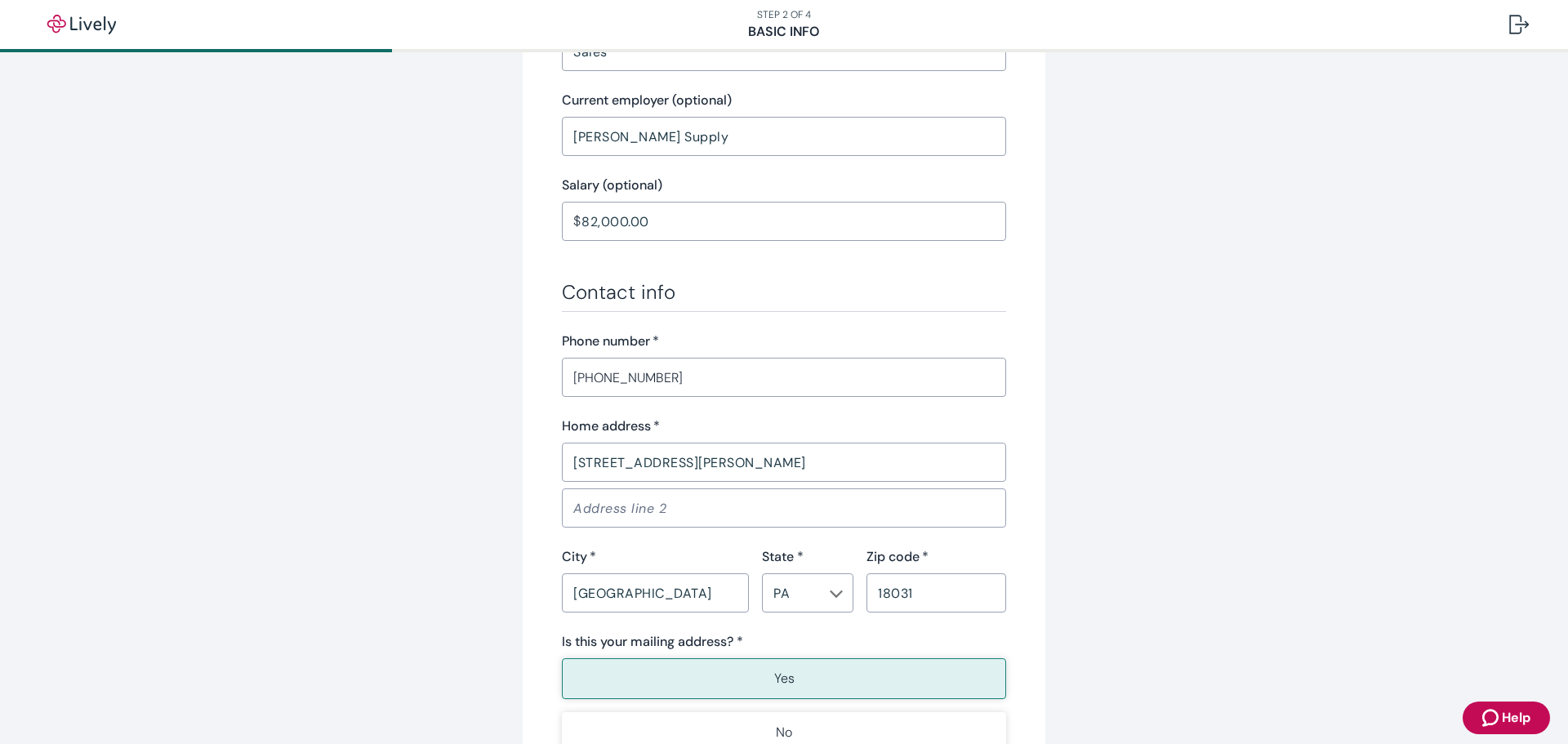
scroll to position [1025, 0]
